Goal: Task Accomplishment & Management: Manage account settings

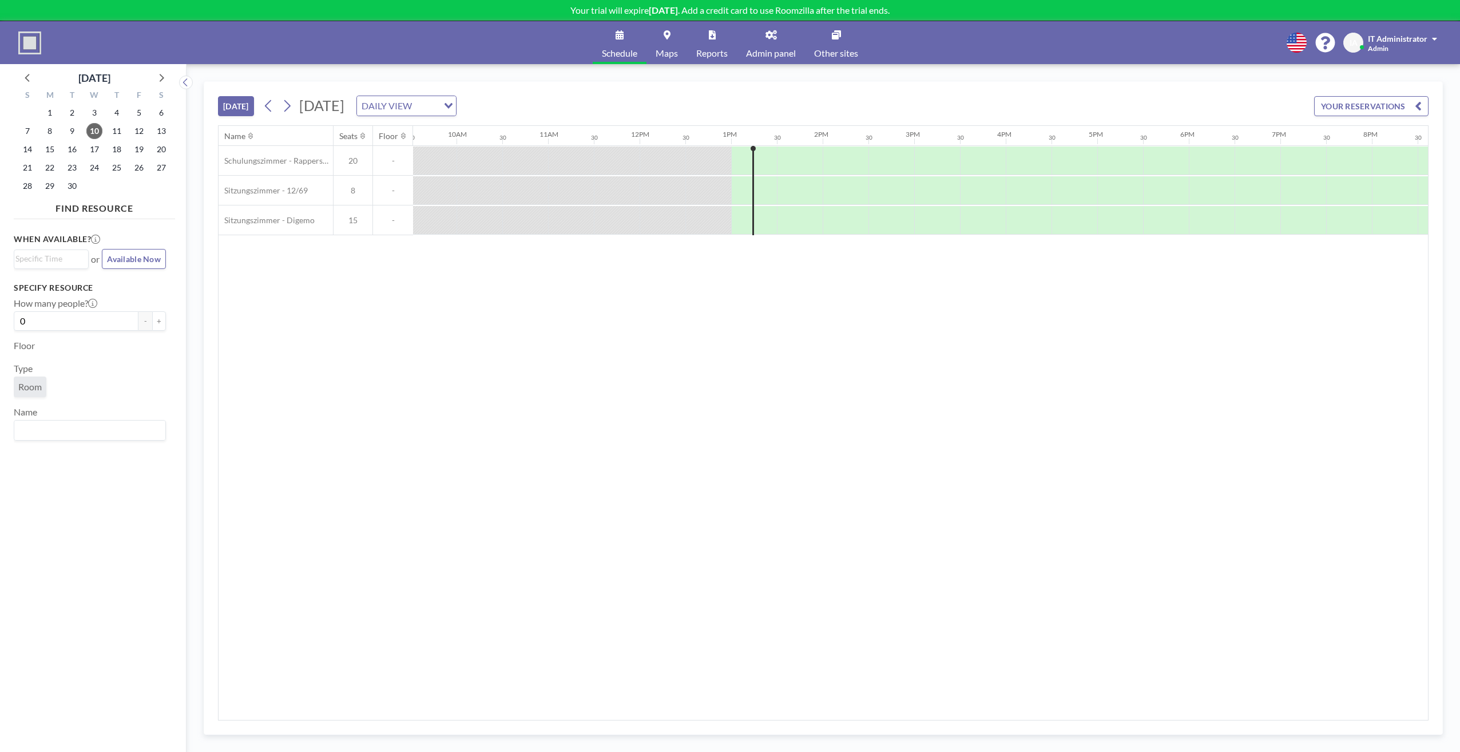
scroll to position [0, 916]
click at [70, 498] on div "When available? Loading... or Available Now Specify resource How many people? 0…" at bounding box center [94, 476] width 161 height 505
click at [377, 374] on div "Name Seats Floor 12AM 30 1AM 30 2AM 30 3AM 30 4AM 30 5AM 30 6AM 30 7AM 30 8AM 3…" at bounding box center [824, 423] width 1210 height 594
click at [350, 314] on div "Name Seats Floor 12AM 30 1AM 30 2AM 30 3AM 30 4AM 30 5AM 30 6AM 30 7AM 30 8AM 3…" at bounding box center [824, 423] width 1210 height 594
click at [205, 373] on div "[DATE] [DATE] DAILY VIEW Loading... YOUR RESERVATIONS Name Seats Floor 12AM 30 …" at bounding box center [823, 407] width 1239 height 653
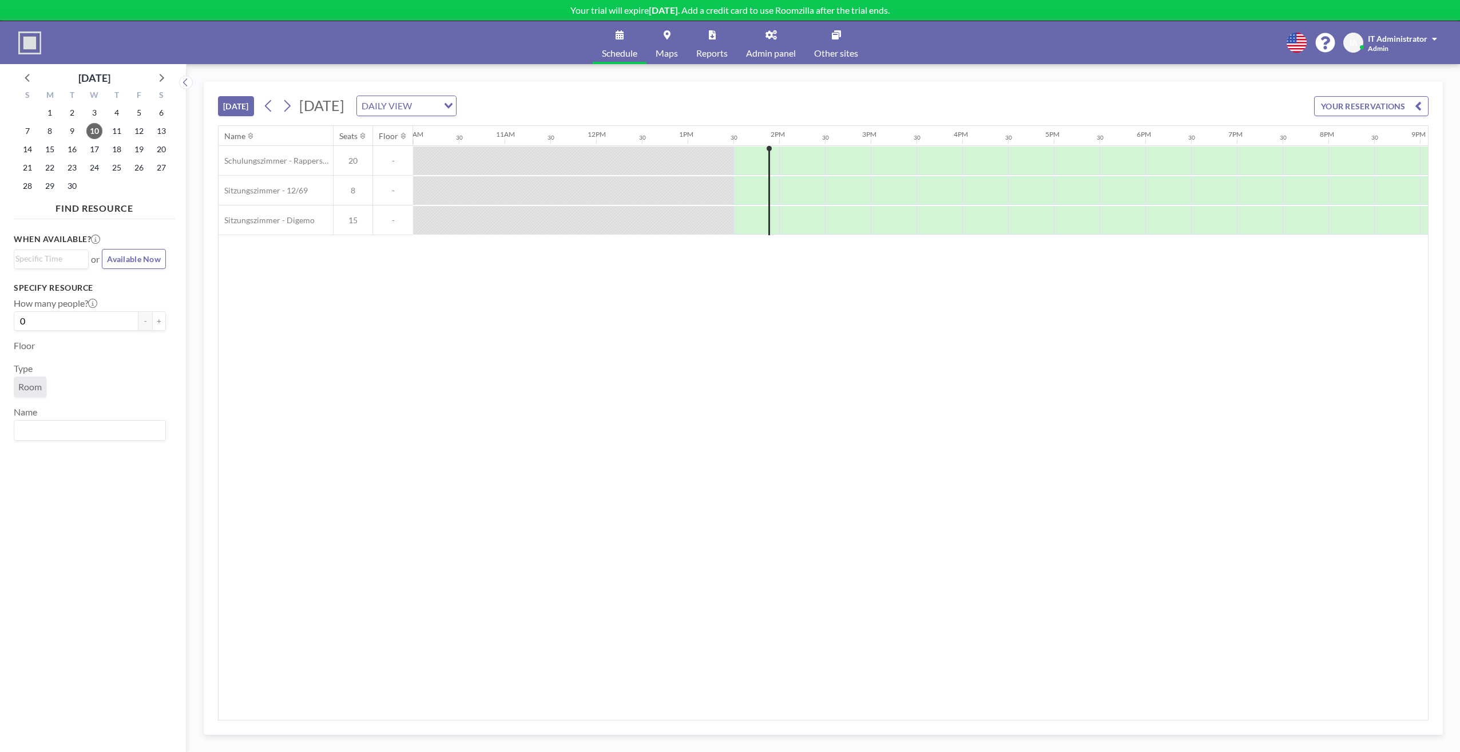
drag, startPoint x: 363, startPoint y: 367, endPoint x: 359, endPoint y: 343, distance: 24.5
click at [363, 367] on div "Name Seats Floor 12AM 30 1AM 30 2AM 30 3AM 30 4AM 30 5AM 30 6AM 30 7AM 30 8AM 3…" at bounding box center [824, 423] width 1210 height 594
click at [88, 539] on div "When available? Loading... or Available Now Specify resource How many people? 0…" at bounding box center [94, 476] width 161 height 505
click at [93, 546] on div "When available? Loading... or Available Now Specify resource How many people? 0…" at bounding box center [94, 476] width 161 height 505
drag, startPoint x: 914, startPoint y: 433, endPoint x: 917, endPoint y: 425, distance: 8.3
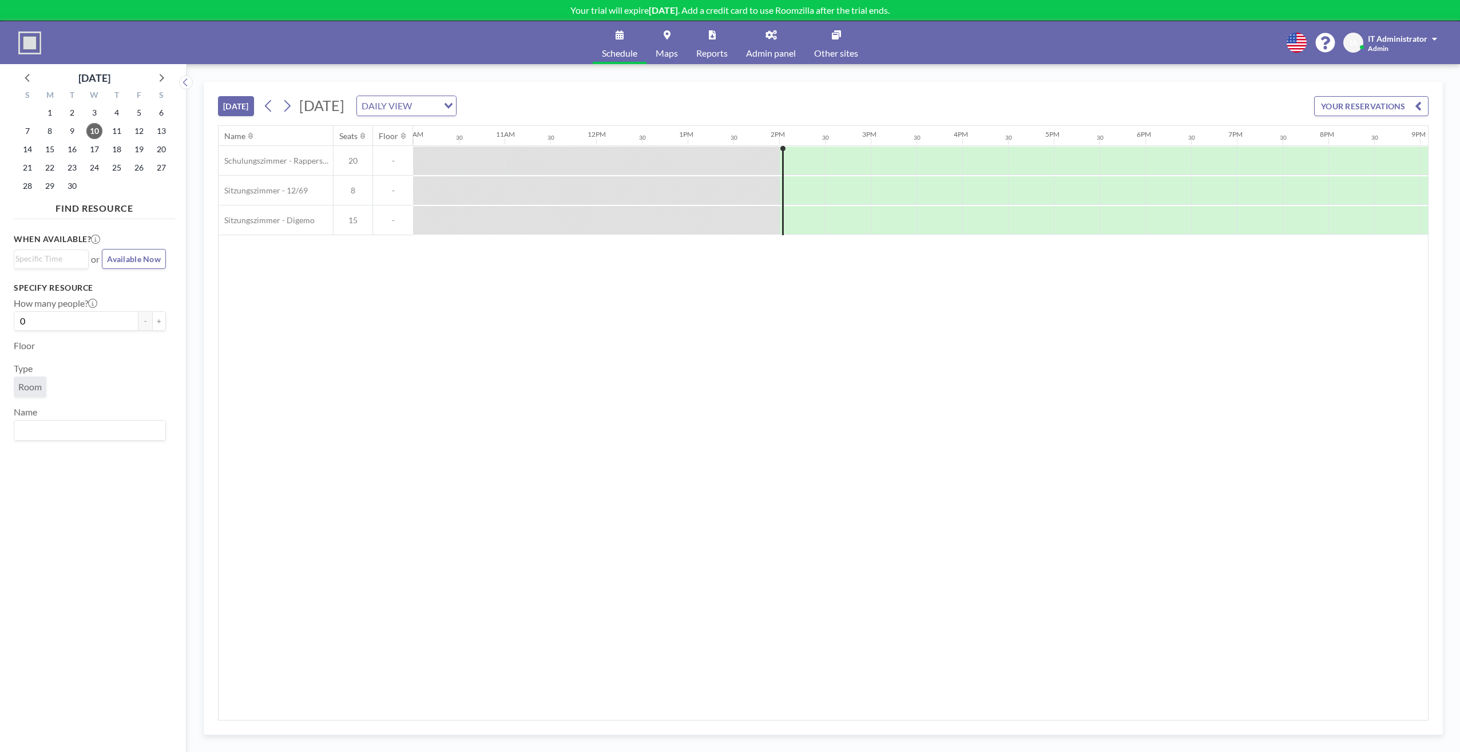
click at [916, 435] on div "Name Seats Floor 12AM 30 1AM 30 2AM 30 3AM 30 4AM 30 5AM 30 6AM 30 7AM 30 8AM 3…" at bounding box center [824, 423] width 1210 height 594
click at [324, 362] on div "Name Seats Floor 12AM 30 1AM 30 2AM 30 3AM 30 4AM 30 5AM 30 6AM 30 7AM 30 8AM 3…" at bounding box center [824, 423] width 1210 height 594
drag, startPoint x: 442, startPoint y: 302, endPoint x: 323, endPoint y: 136, distance: 204.1
click at [443, 302] on div "Name Seats Floor 12AM 30 1AM 30 2AM 30 3AM 30 4AM 30 5AM 30 6AM 30 7AM 30 8AM 3…" at bounding box center [824, 423] width 1210 height 594
click at [777, 31] on icon at bounding box center [771, 34] width 11 height 9
